Goal: Check status: Check status

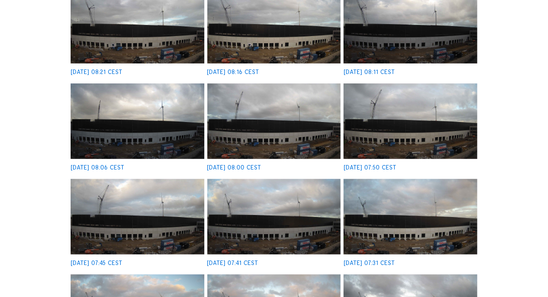
scroll to position [40, 0]
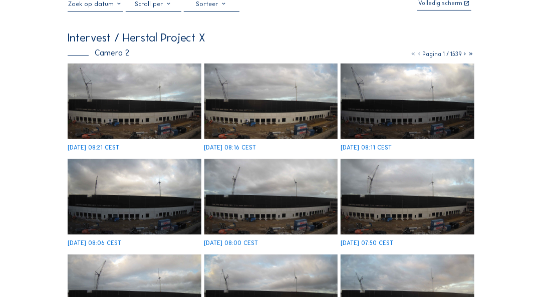
click at [160, 116] on img at bounding box center [135, 102] width 134 height 76
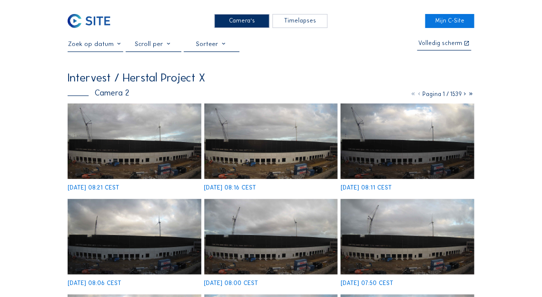
click at [93, 153] on img at bounding box center [135, 142] width 134 height 76
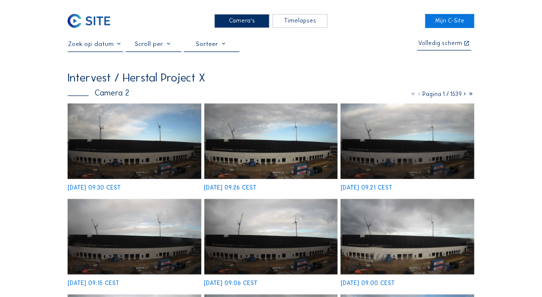
click at [167, 163] on img at bounding box center [135, 142] width 134 height 76
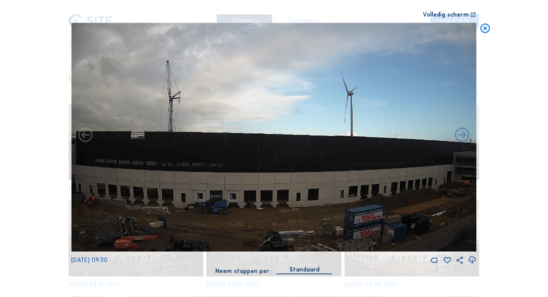
click at [485, 29] on icon at bounding box center [485, 29] width 12 height 12
